Goal: Task Accomplishment & Management: Use online tool/utility

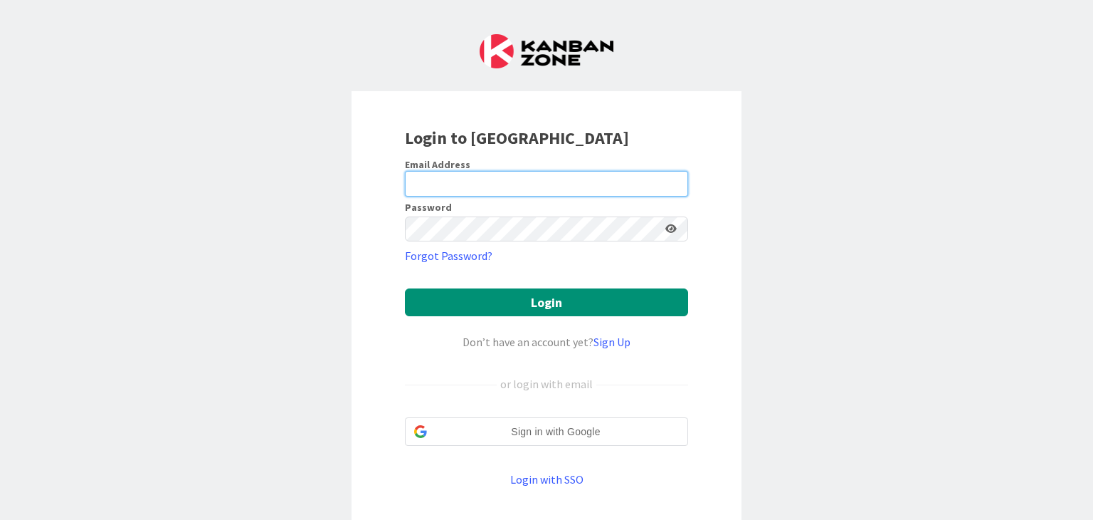
type input "[PERSON_NAME][EMAIL_ADDRESS][DOMAIN_NAME]"
click at [475, 177] on input "[PERSON_NAME][EMAIL_ADDRESS][DOMAIN_NAME]" at bounding box center [546, 184] width 283 height 26
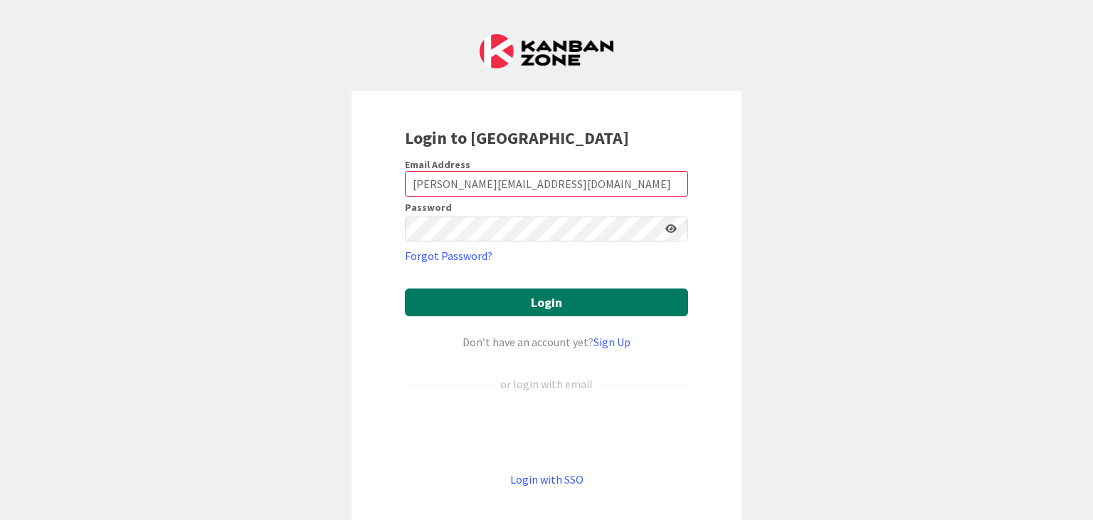
click at [419, 294] on button "Login" at bounding box center [546, 302] width 283 height 28
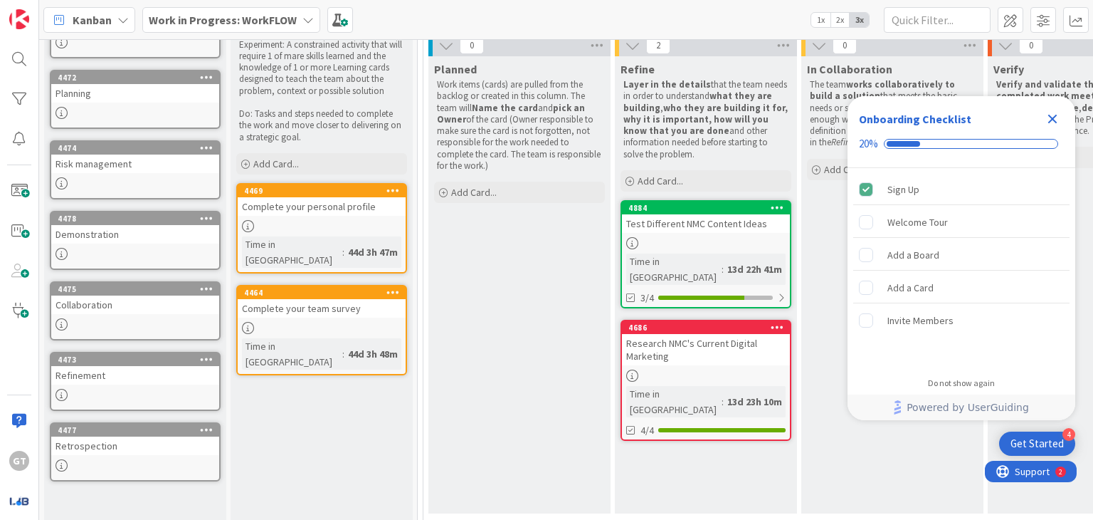
scroll to position [167, 0]
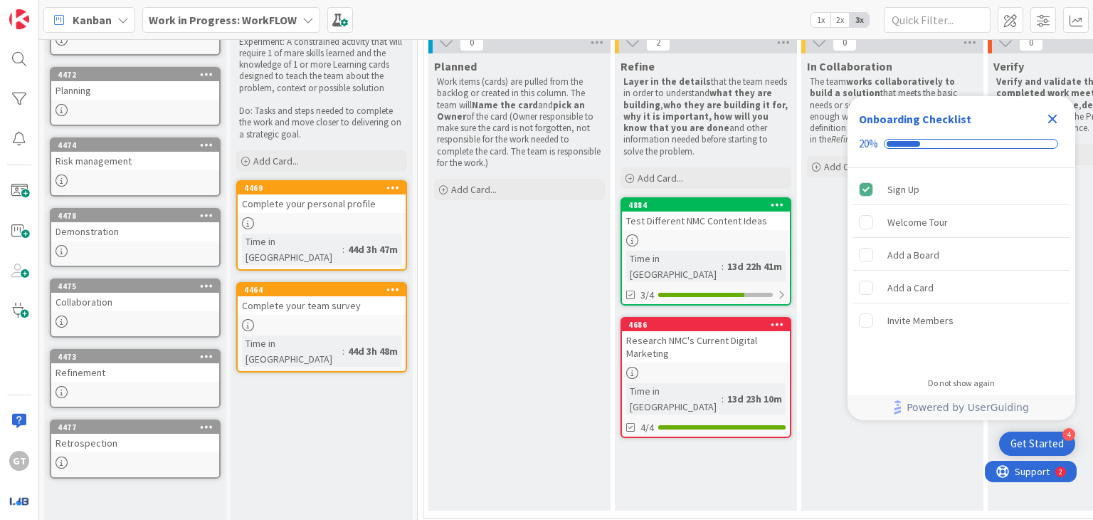
click at [689, 245] on div at bounding box center [706, 240] width 168 height 12
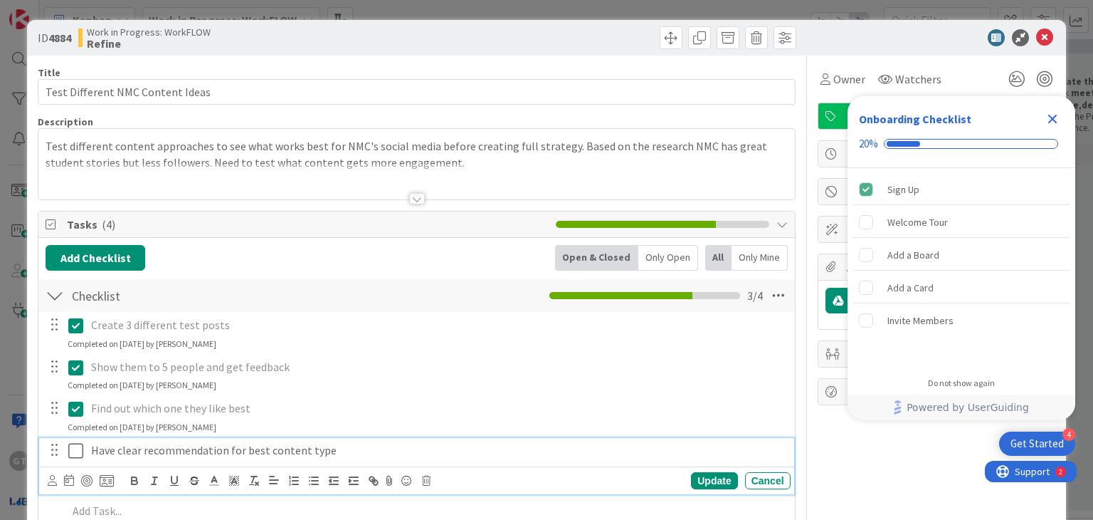
click at [73, 452] on icon at bounding box center [75, 450] width 15 height 17
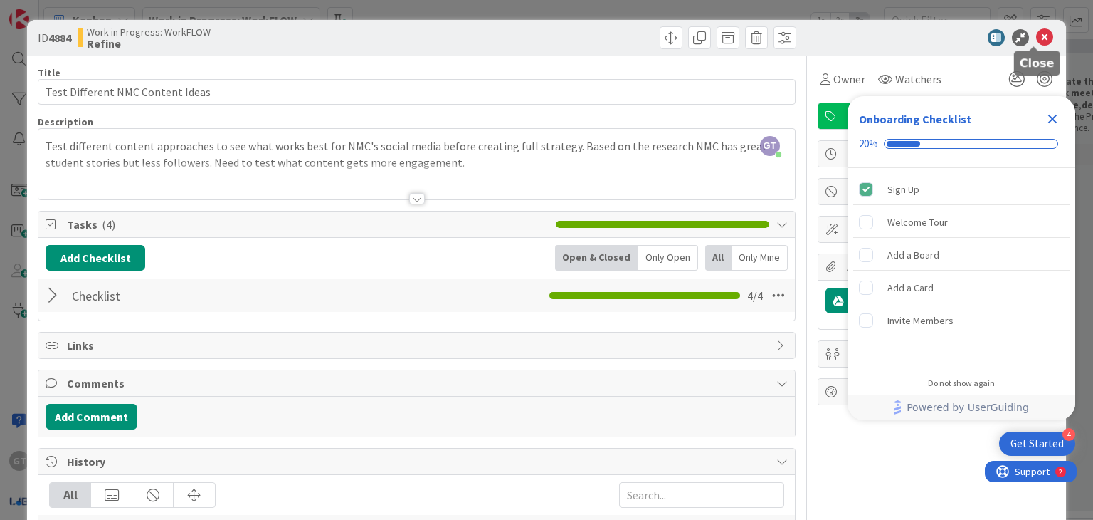
click at [1036, 35] on icon at bounding box center [1044, 37] width 17 height 17
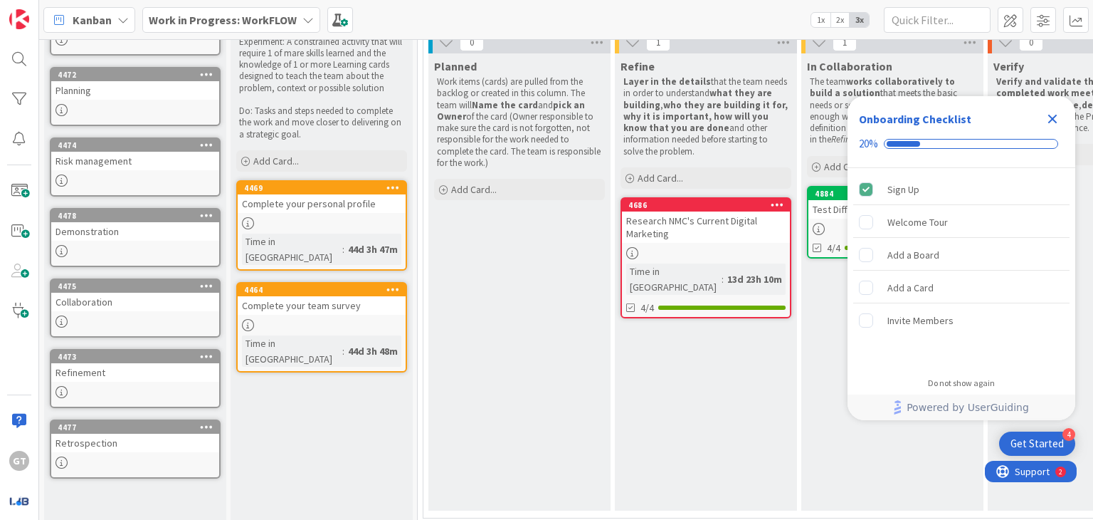
click at [1053, 122] on icon "Close Checklist" at bounding box center [1052, 118] width 17 height 17
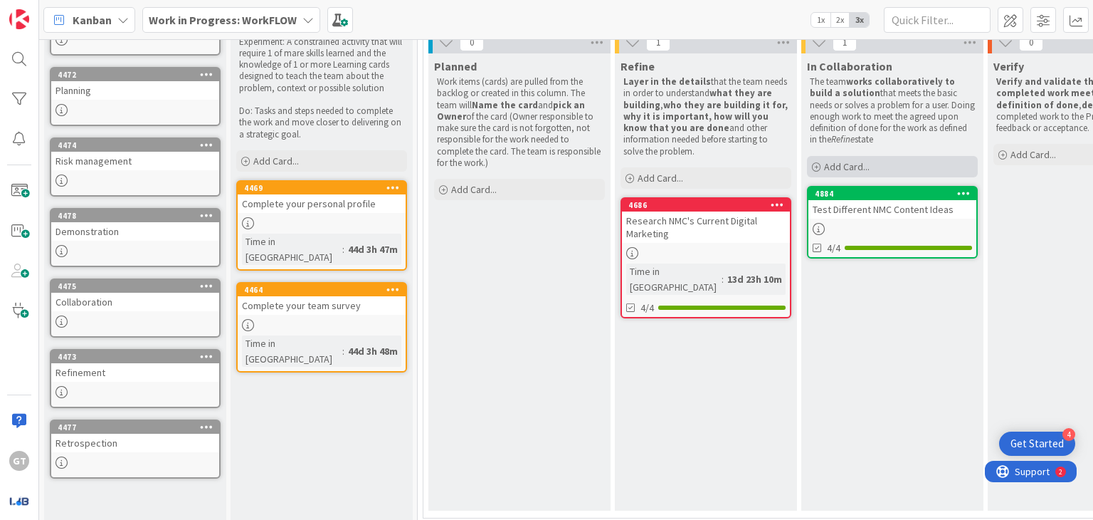
click at [852, 164] on span "Add Card..." at bounding box center [847, 166] width 46 height 13
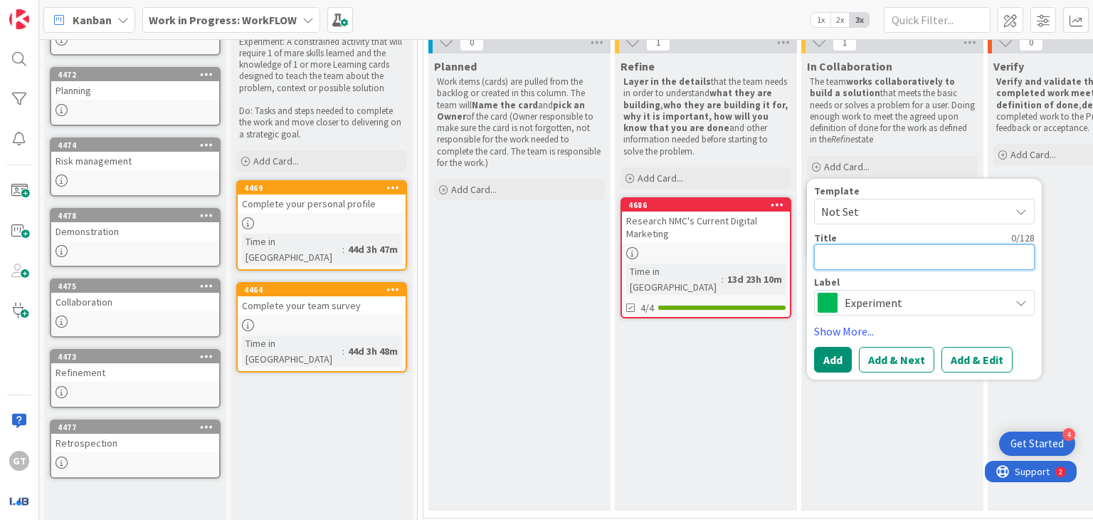
type textarea "x"
type textarea "B"
type textarea "x"
type textarea "[PERSON_NAME]"
type textarea "x"
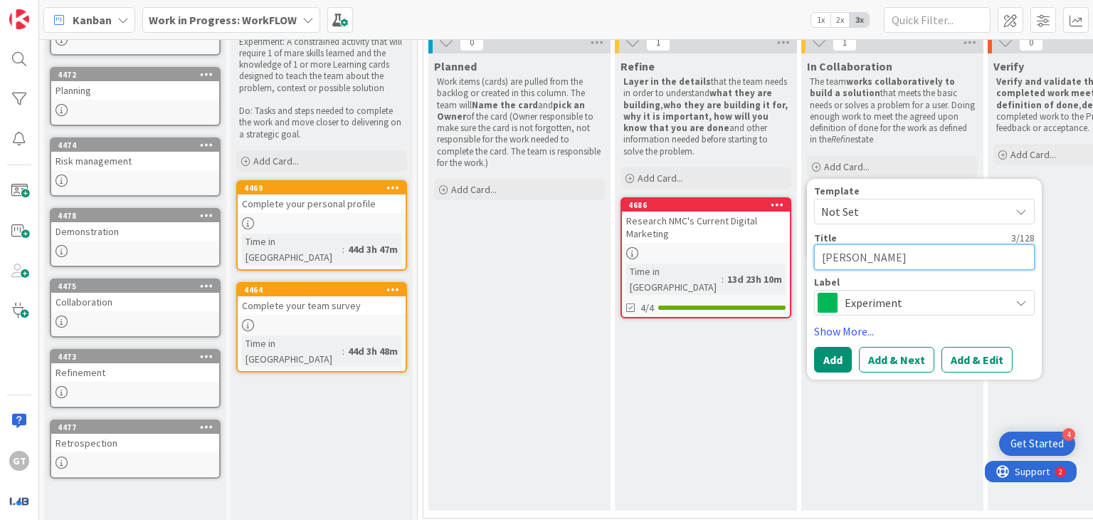
type textarea "Buil"
type textarea "x"
type textarea "Build"
type textarea "x"
type textarea "Build"
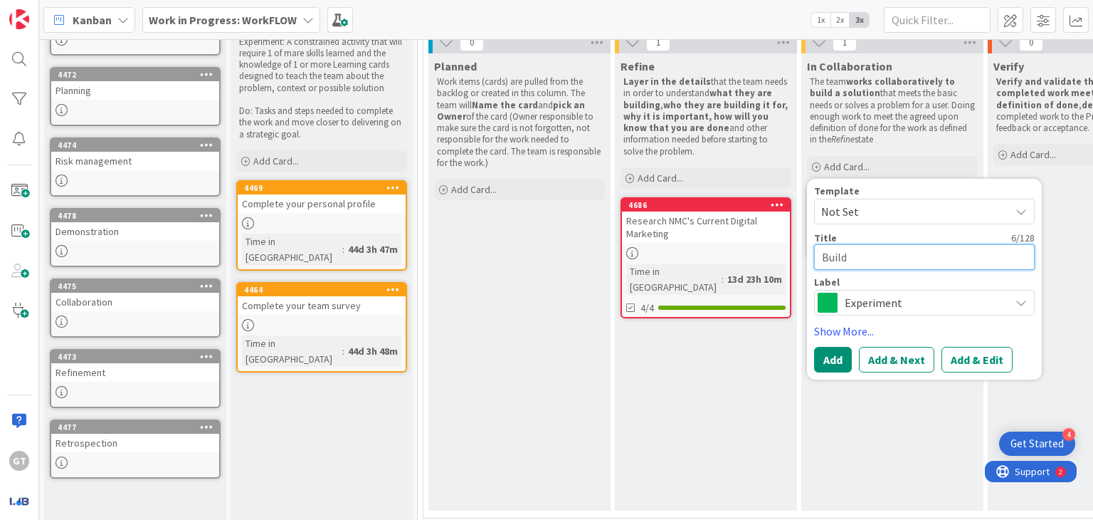
type textarea "x"
type textarea "Build N"
type textarea "x"
type textarea "Build NM"
type textarea "x"
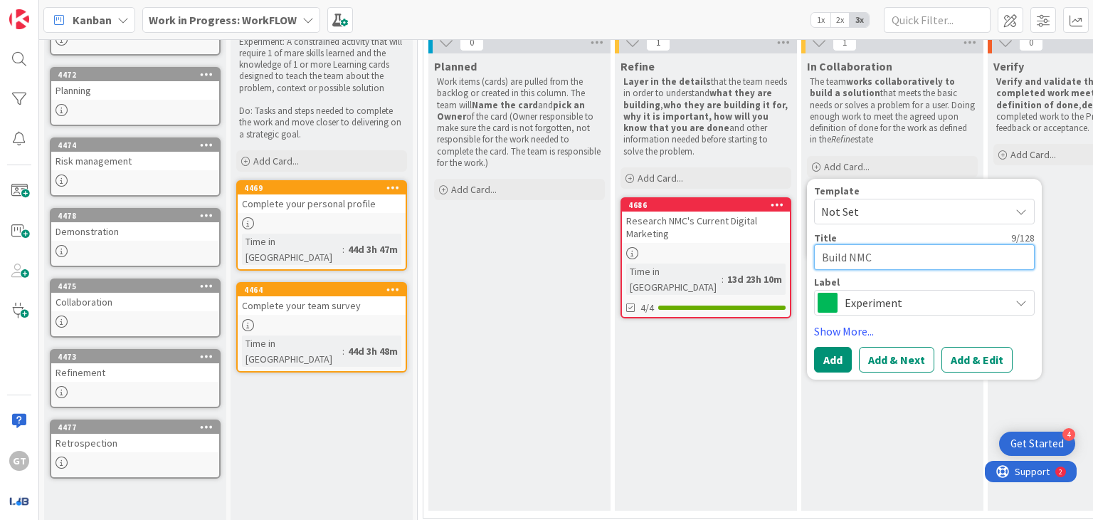
type textarea "Build NMC"
type textarea "x"
type textarea "Build NMC M"
type textarea "x"
type textarea "Build NMC Ma"
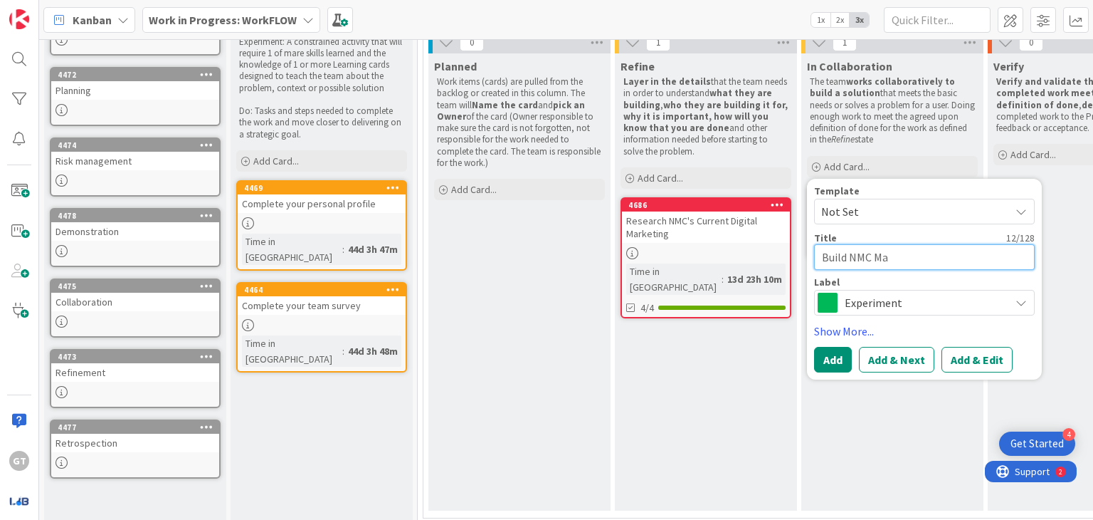
type textarea "x"
type textarea "Build NMC Mar"
type textarea "x"
type textarea "Build NMC Mark"
type textarea "x"
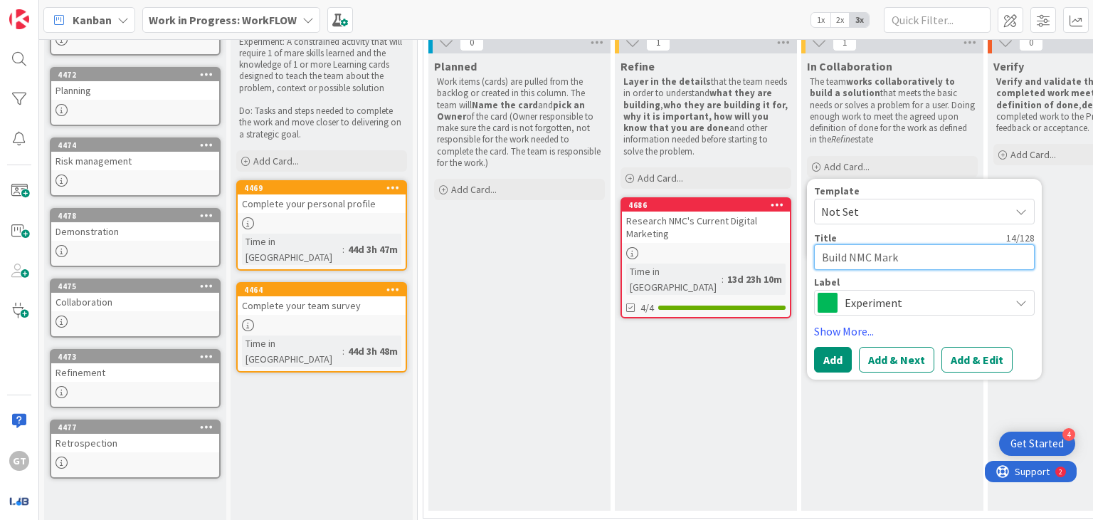
type textarea "Build NMC Marke"
type textarea "x"
type textarea "Build NMC Market"
type textarea "x"
type textarea "Build NMC Marketi"
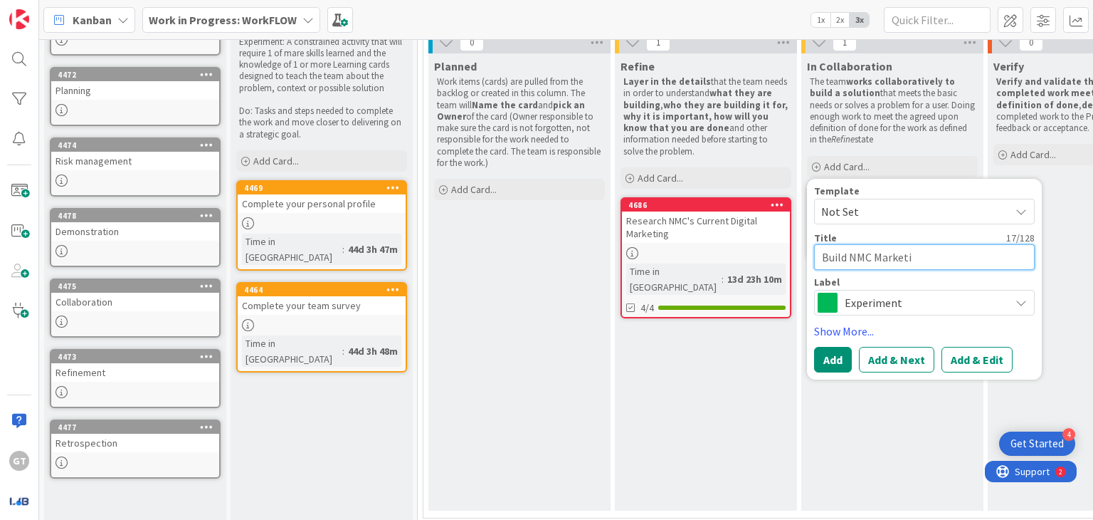
type textarea "x"
type textarea "Build NMC Marketin"
type textarea "x"
type textarea "Build NMC Marketing"
type textarea "x"
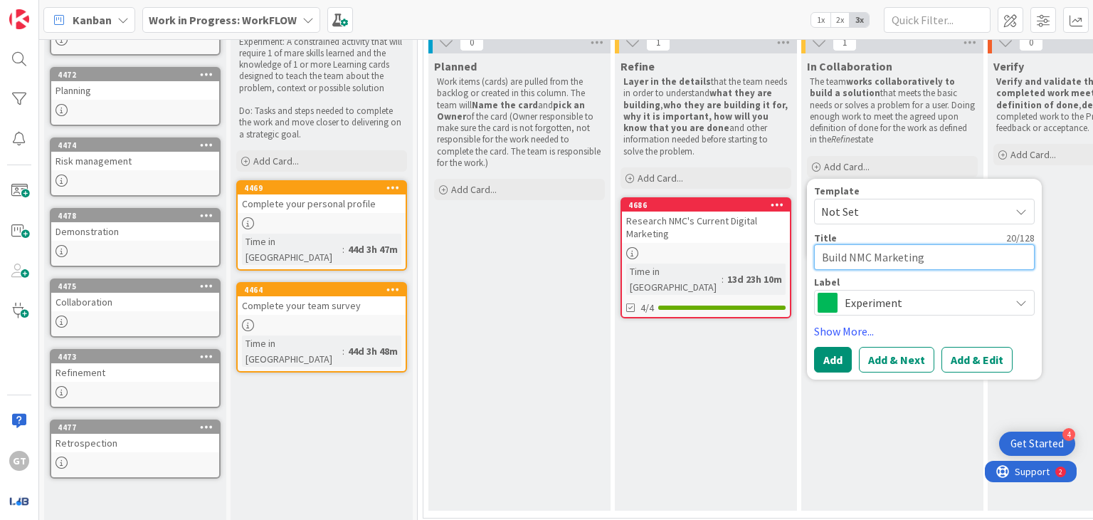
type textarea "Build NMC Marketing S"
type textarea "x"
type textarea "Build NMC Marketing Str"
type textarea "x"
type textarea "Build NMC Marketing Stra"
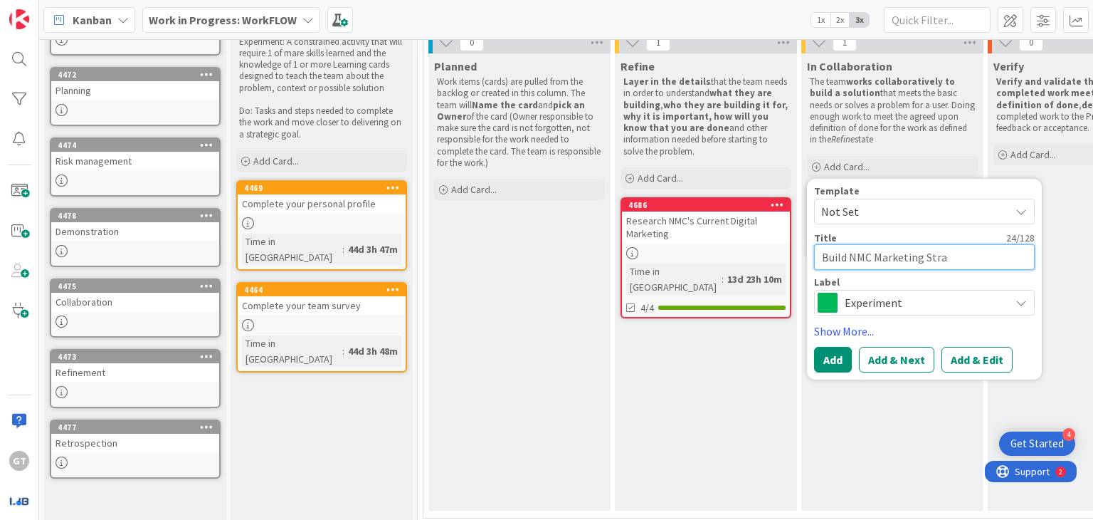
type textarea "x"
type textarea "Build NMC Marketing Strat"
type textarea "x"
type textarea "Build NMC Marketing Strate"
type textarea "x"
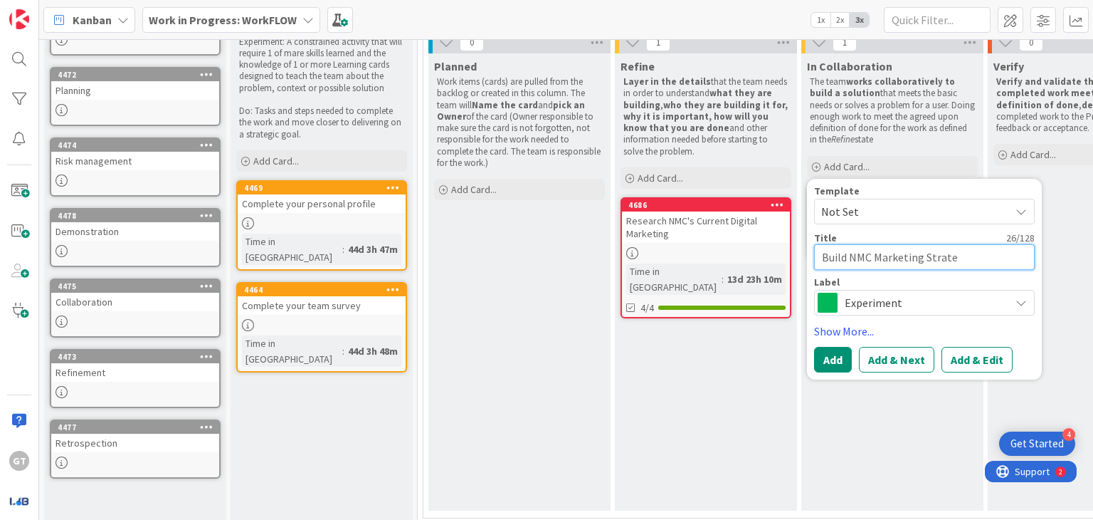
type textarea "Build NMC Marketing Strateg"
type textarea "x"
type textarea "Build NMC Marketing Strategg"
type textarea "x"
type textarea "Build NMC Marketing Strateggy"
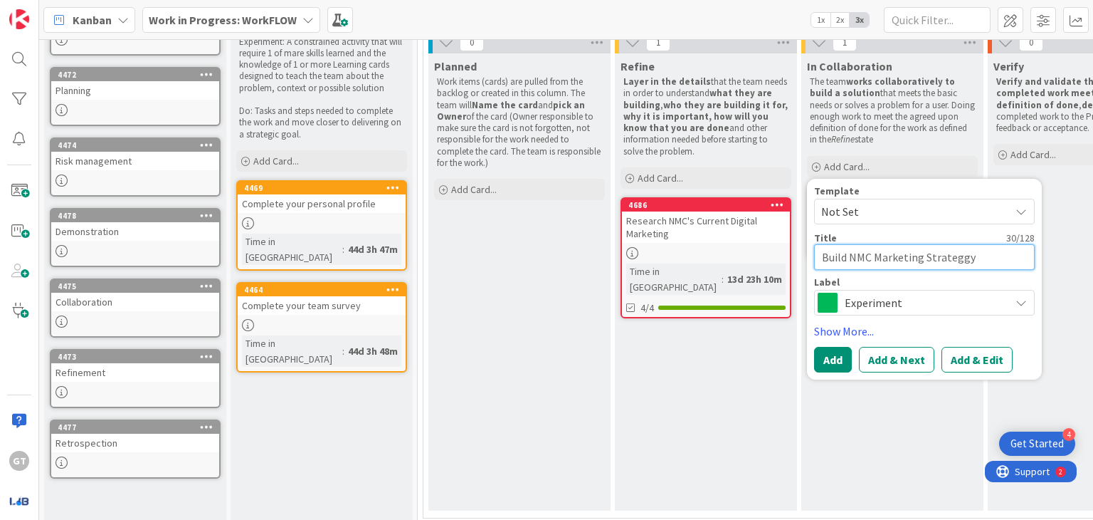
type textarea "x"
type textarea "Build NMC Marketing Strateggy w"
type textarea "x"
type textarea "Build NMC Marketing Strateggy wi"
type textarea "x"
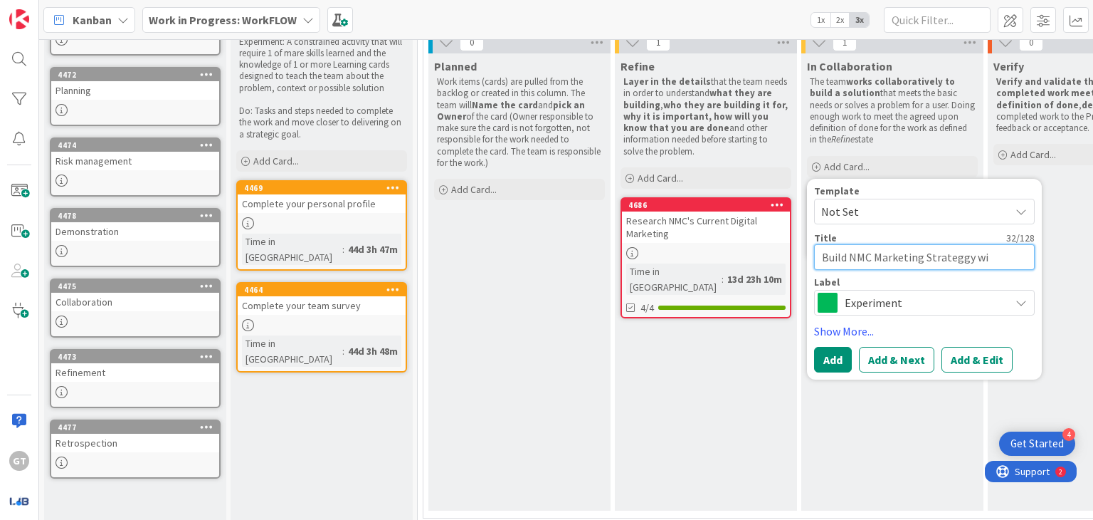
type textarea "Build NMC Marketing Strateggy wit"
type textarea "x"
type textarea "Build NMC Marketing Strateggy with"
type textarea "x"
type textarea "Build NMC Marketing Strateggy with t"
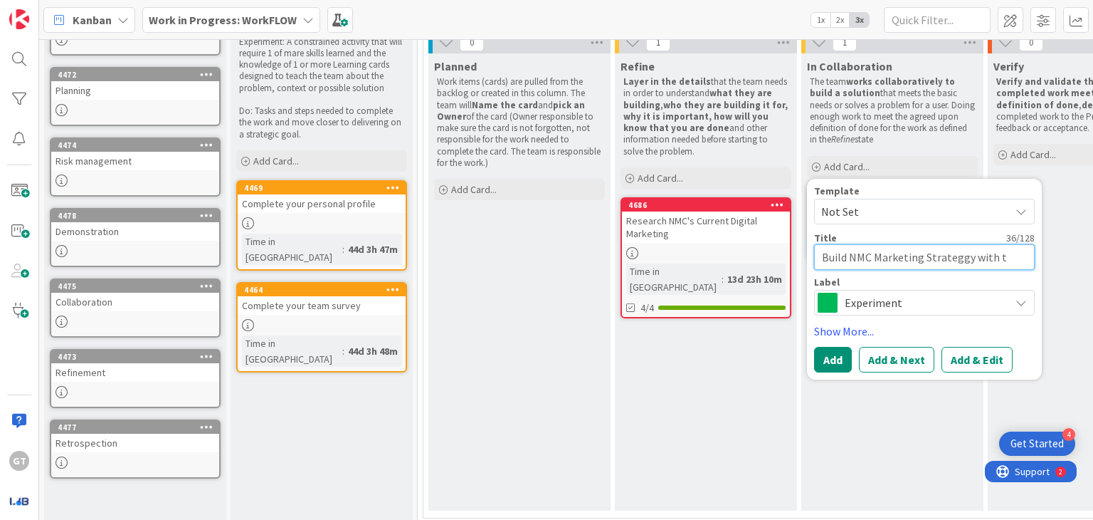
type textarea "x"
type textarea "Build NMC Marketing Strateggy with te"
type textarea "x"
type textarea "Build NMC Marketing Strateggy with tea"
type textarea "x"
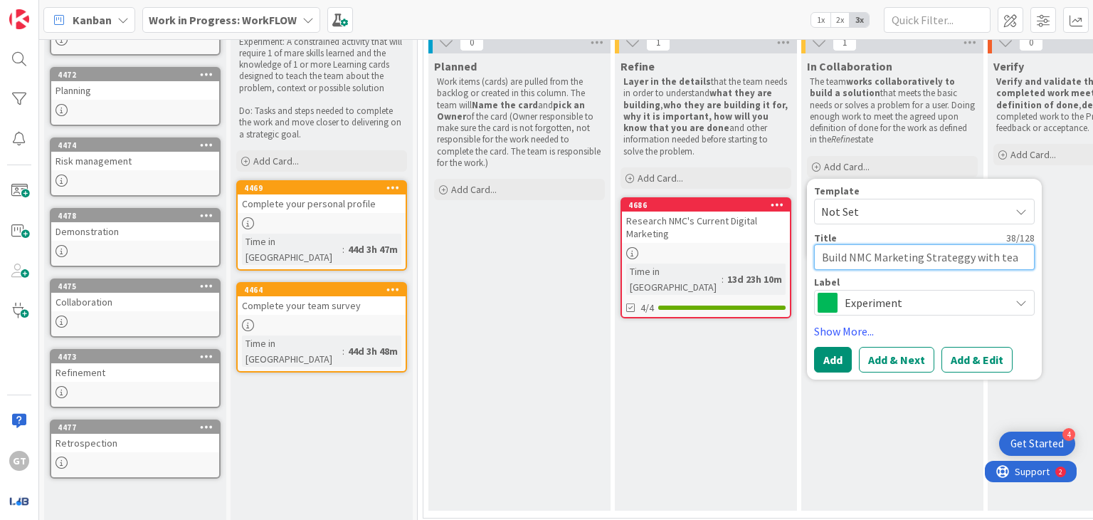
type textarea "Build NMC Marketing Strateggy with team"
click at [957, 265] on textarea "Build NMC Marketing Strateggy with team" at bounding box center [924, 257] width 221 height 26
type textarea "x"
type textarea "Build NMC Marketing Strategy with team"
click at [835, 352] on button "Add" at bounding box center [833, 360] width 38 height 26
